Goal: Book appointment/travel/reservation

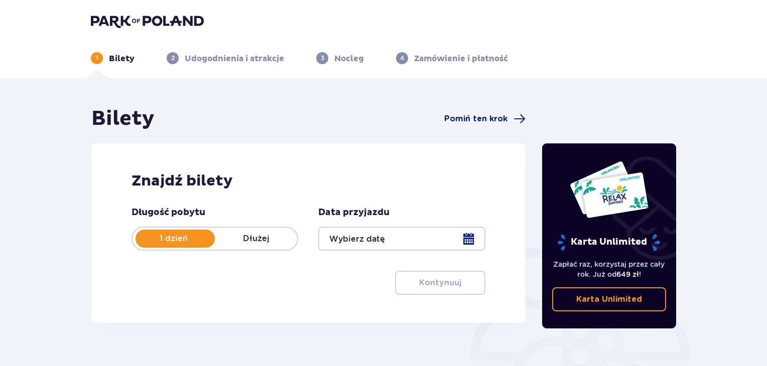
click at [342, 240] on div at bounding box center [401, 239] width 167 height 24
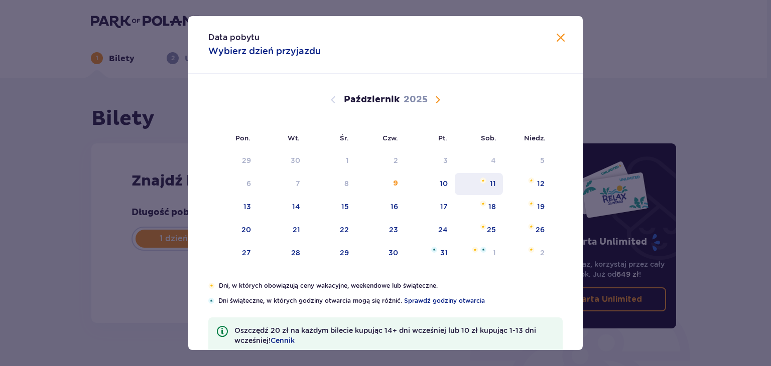
click at [487, 184] on div "11" at bounding box center [479, 184] width 49 height 22
type input "[DATE]"
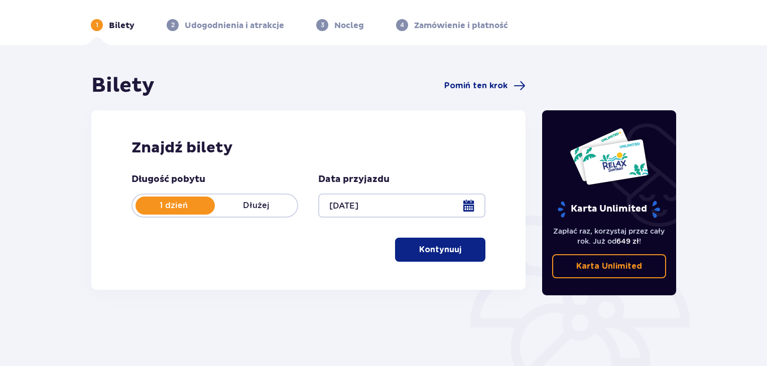
scroll to position [50, 0]
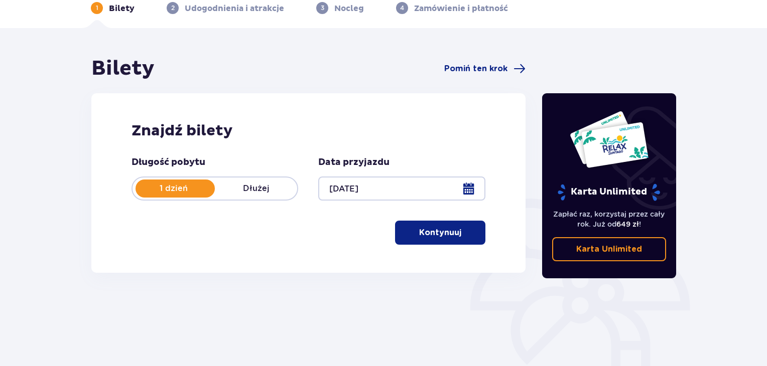
click at [442, 236] on p "Kontynuuj" at bounding box center [440, 232] width 42 height 11
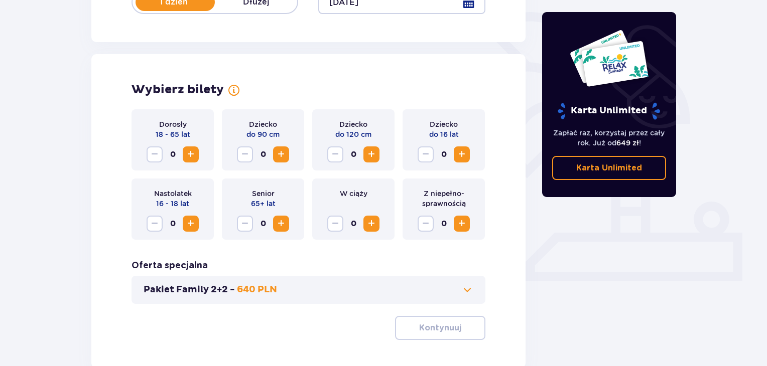
scroll to position [279, 0]
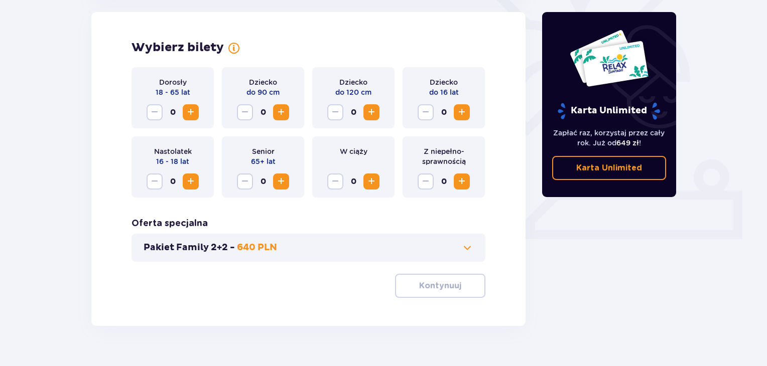
click at [469, 249] on span at bounding box center [467, 248] width 12 height 12
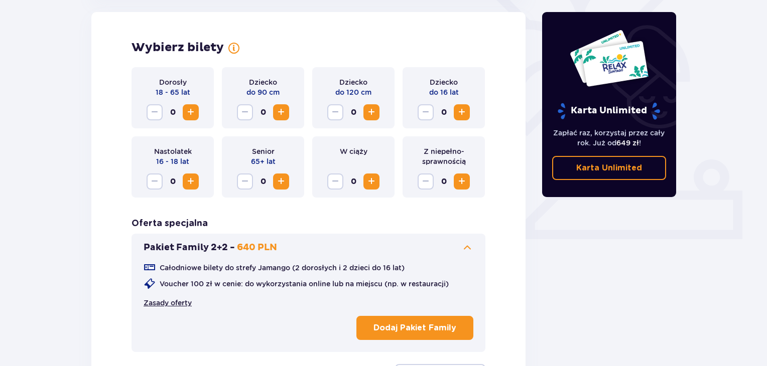
click at [183, 305] on link "Zasady oferty" at bounding box center [168, 303] width 48 height 10
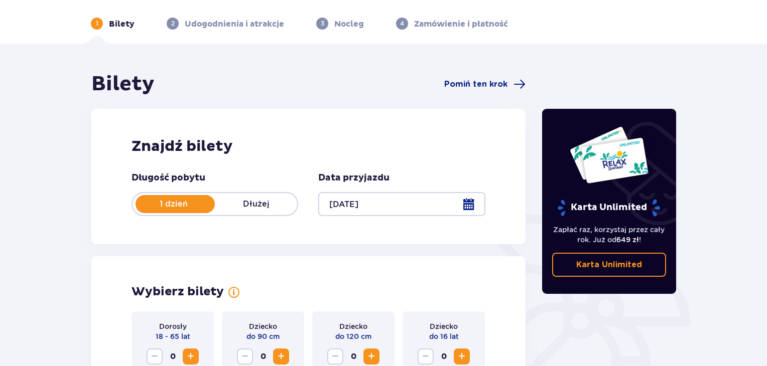
scroll to position [0, 0]
